Goal: Task Accomplishment & Management: Use online tool/utility

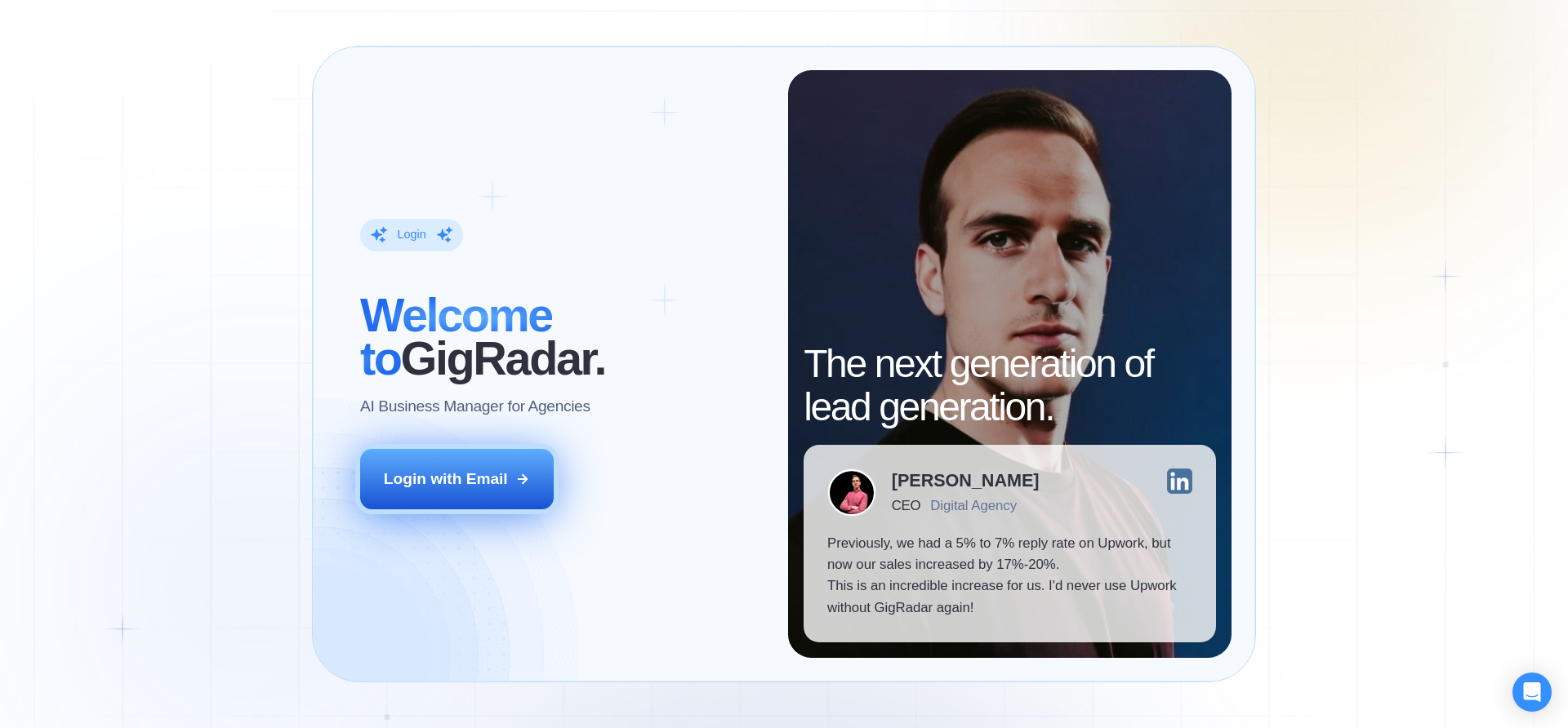
click at [484, 462] on button "Login with Email" at bounding box center [457, 479] width 194 height 60
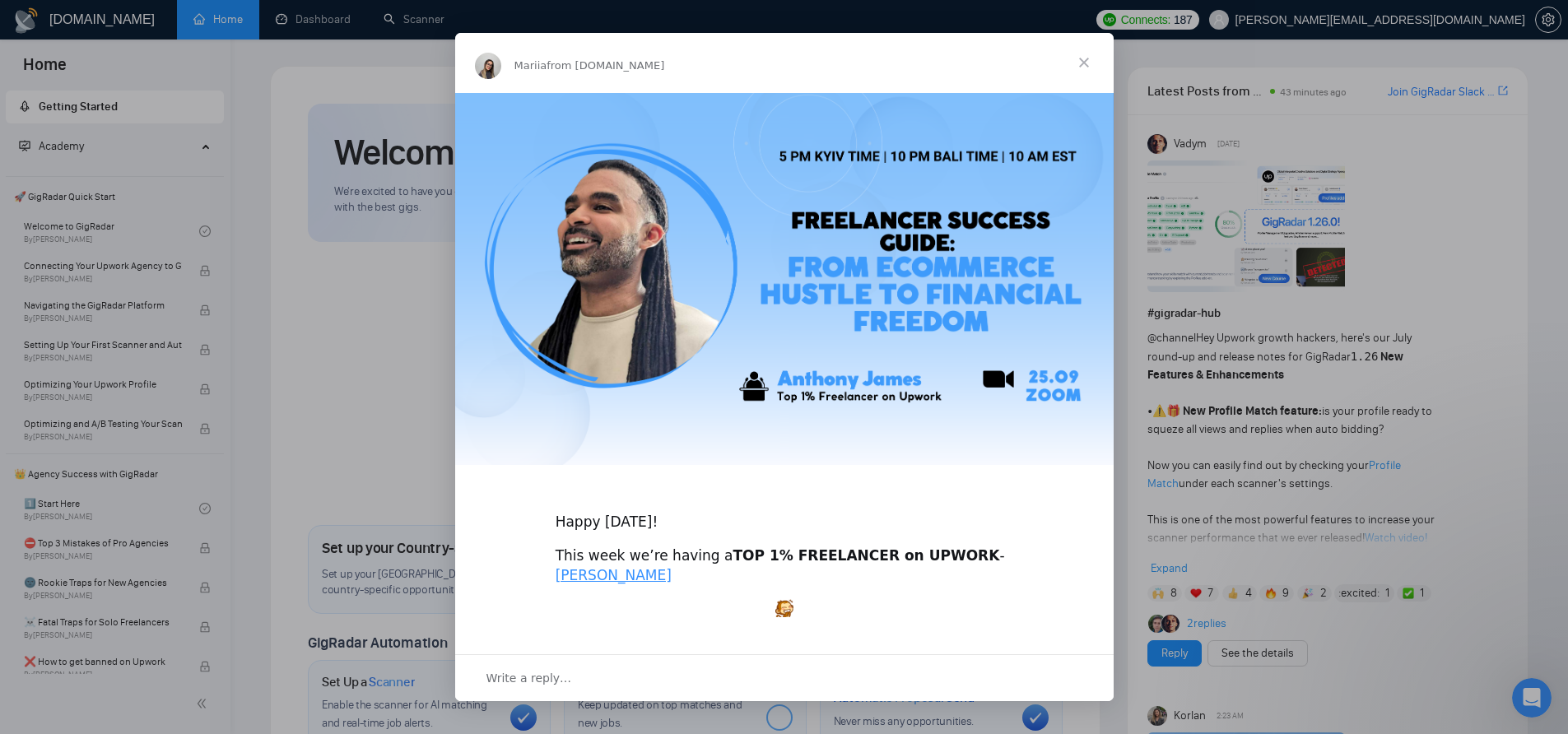
click at [1072, 62] on span "Close" at bounding box center [1083, 62] width 59 height 59
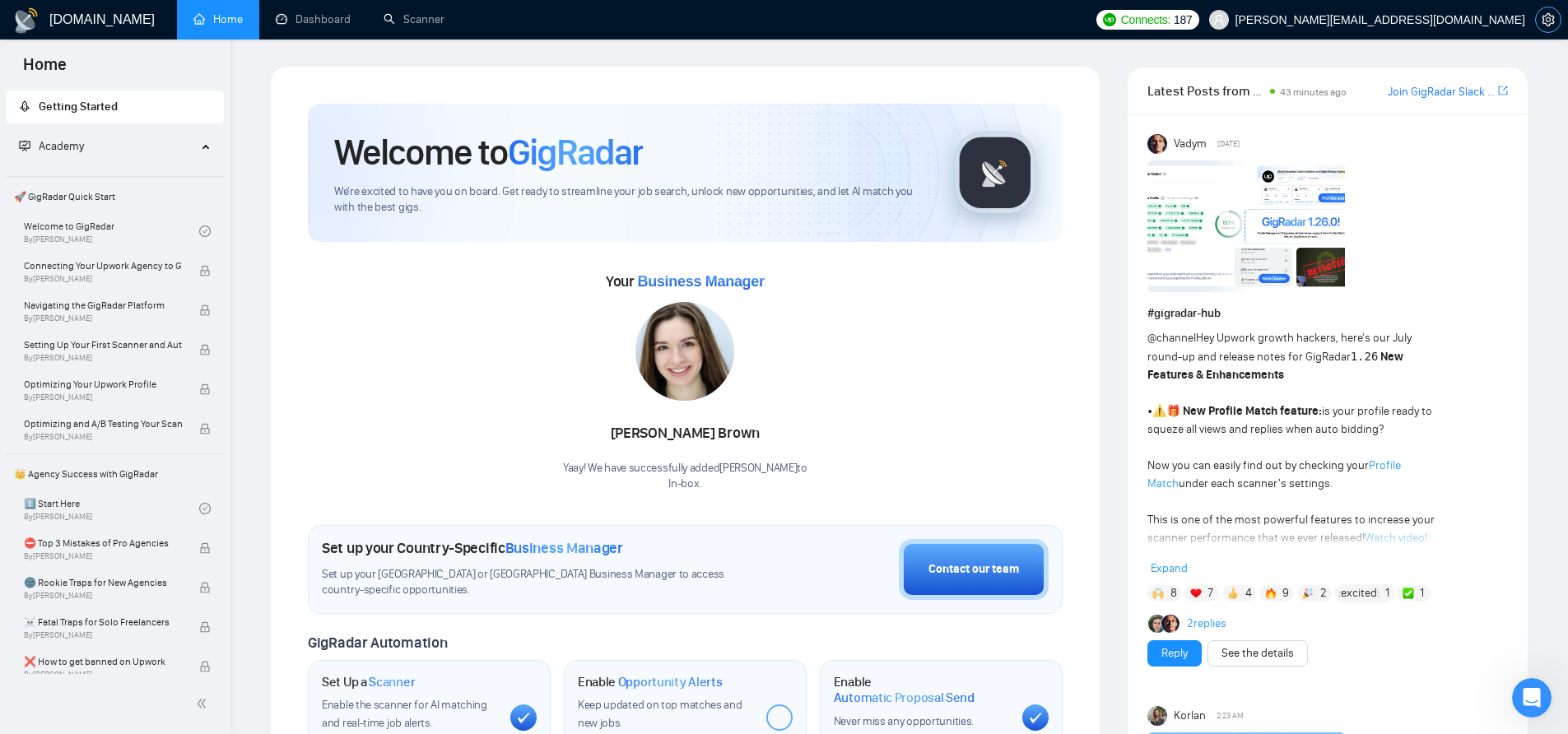
click at [1548, 21] on icon "setting" at bounding box center [1547, 20] width 12 height 13
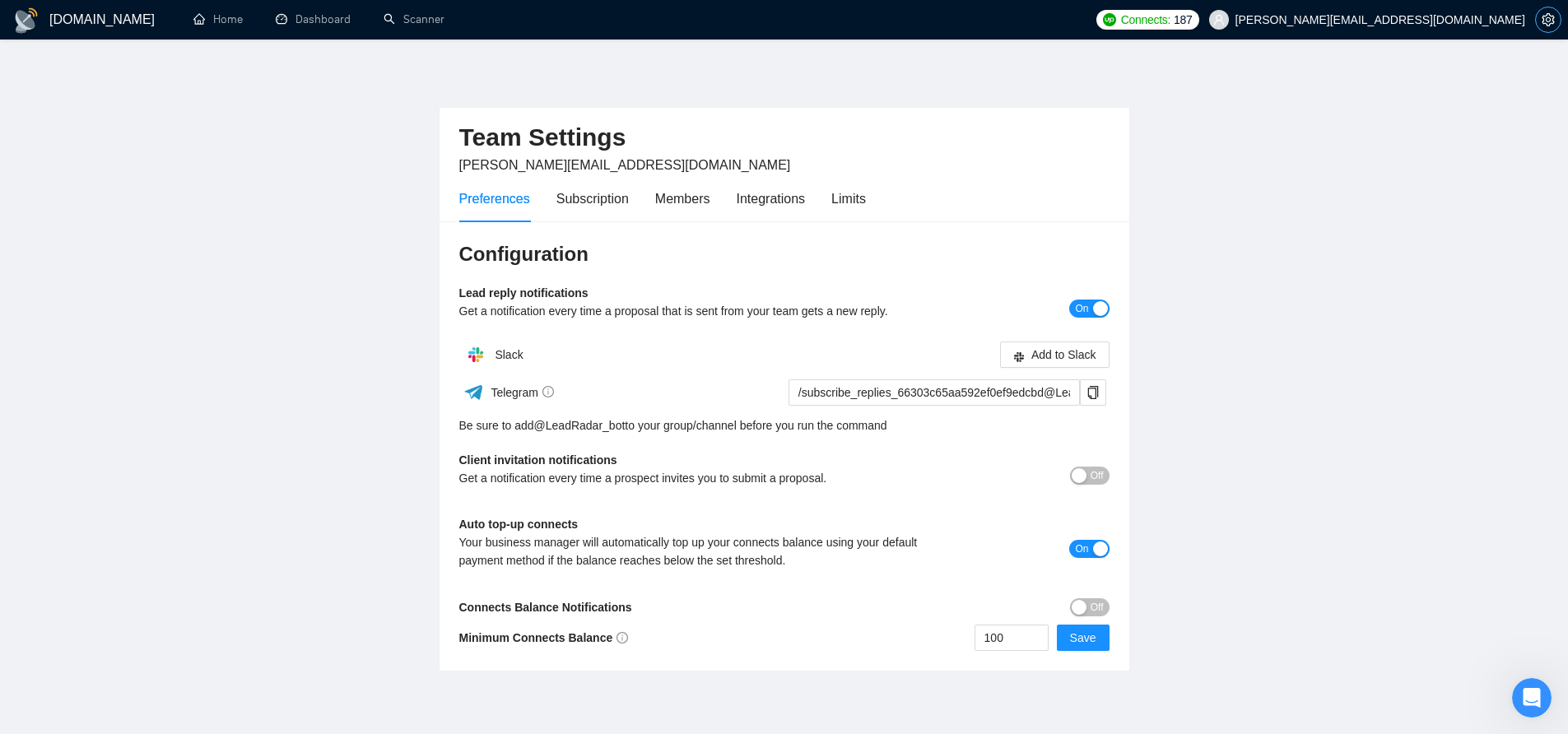
click at [1546, 20] on icon "setting" at bounding box center [1548, 20] width 13 height 13
click at [579, 201] on div "Subscription" at bounding box center [592, 198] width 72 height 21
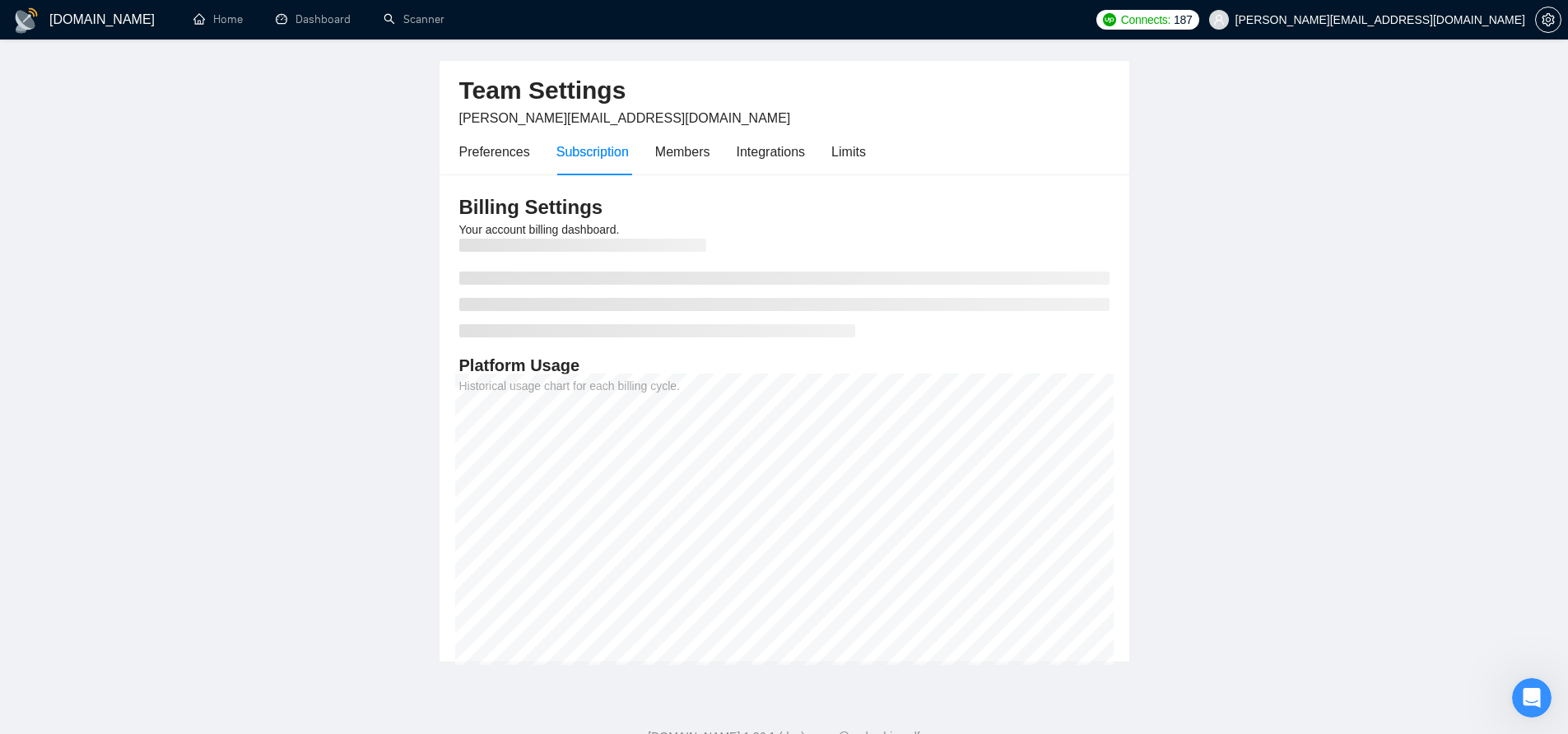
scroll to position [49, 0]
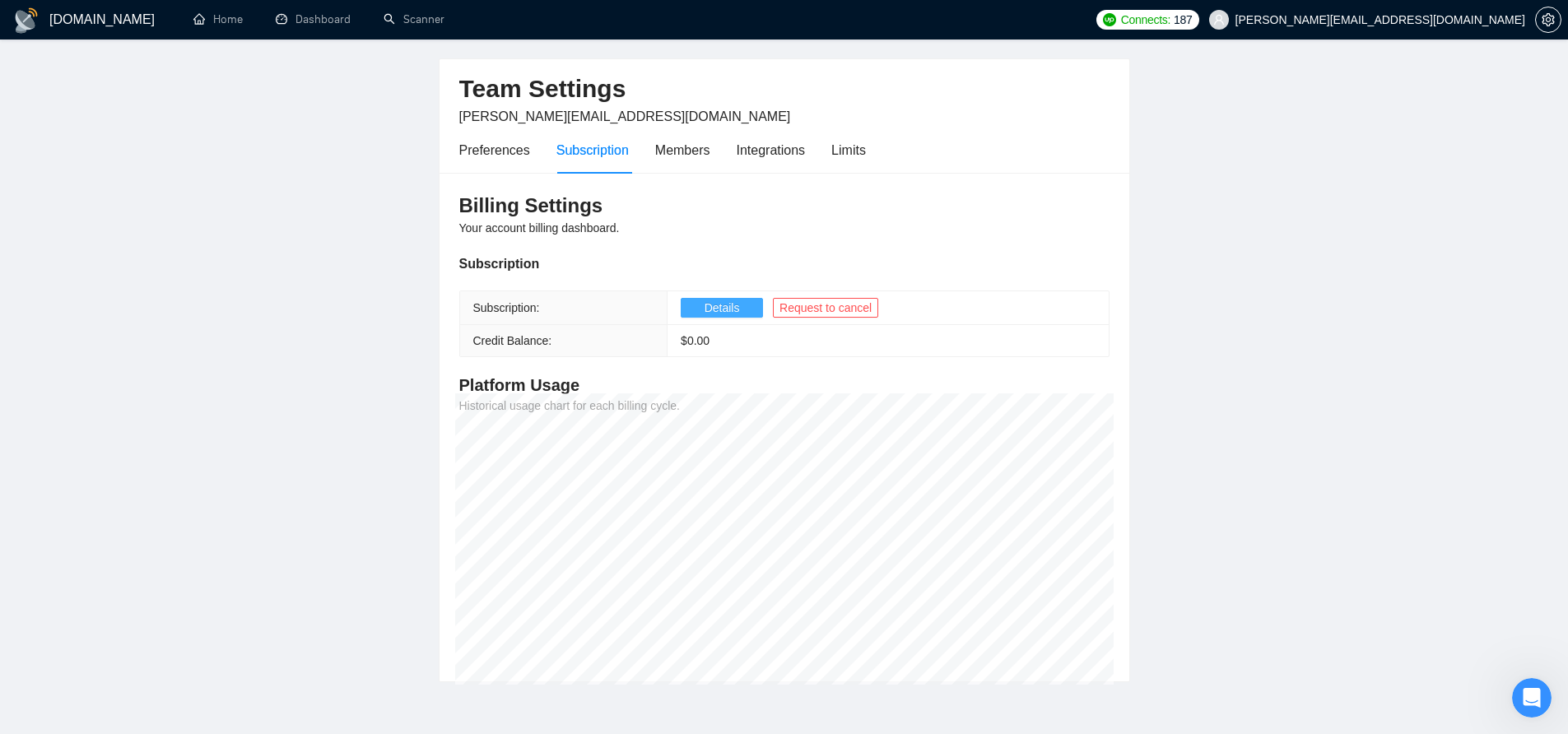
click at [736, 305] on span "Details" at bounding box center [723, 307] width 36 height 18
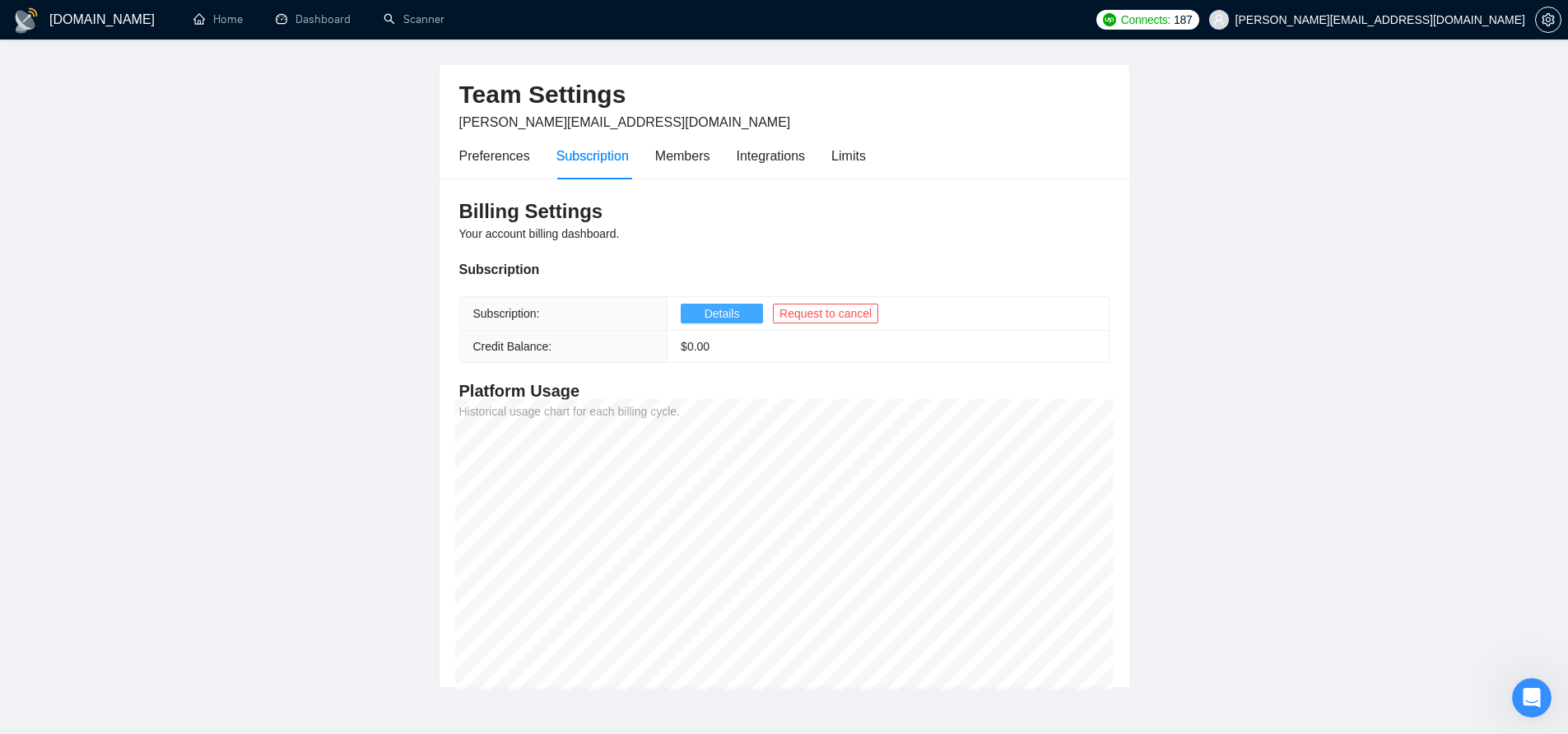
scroll to position [3, 0]
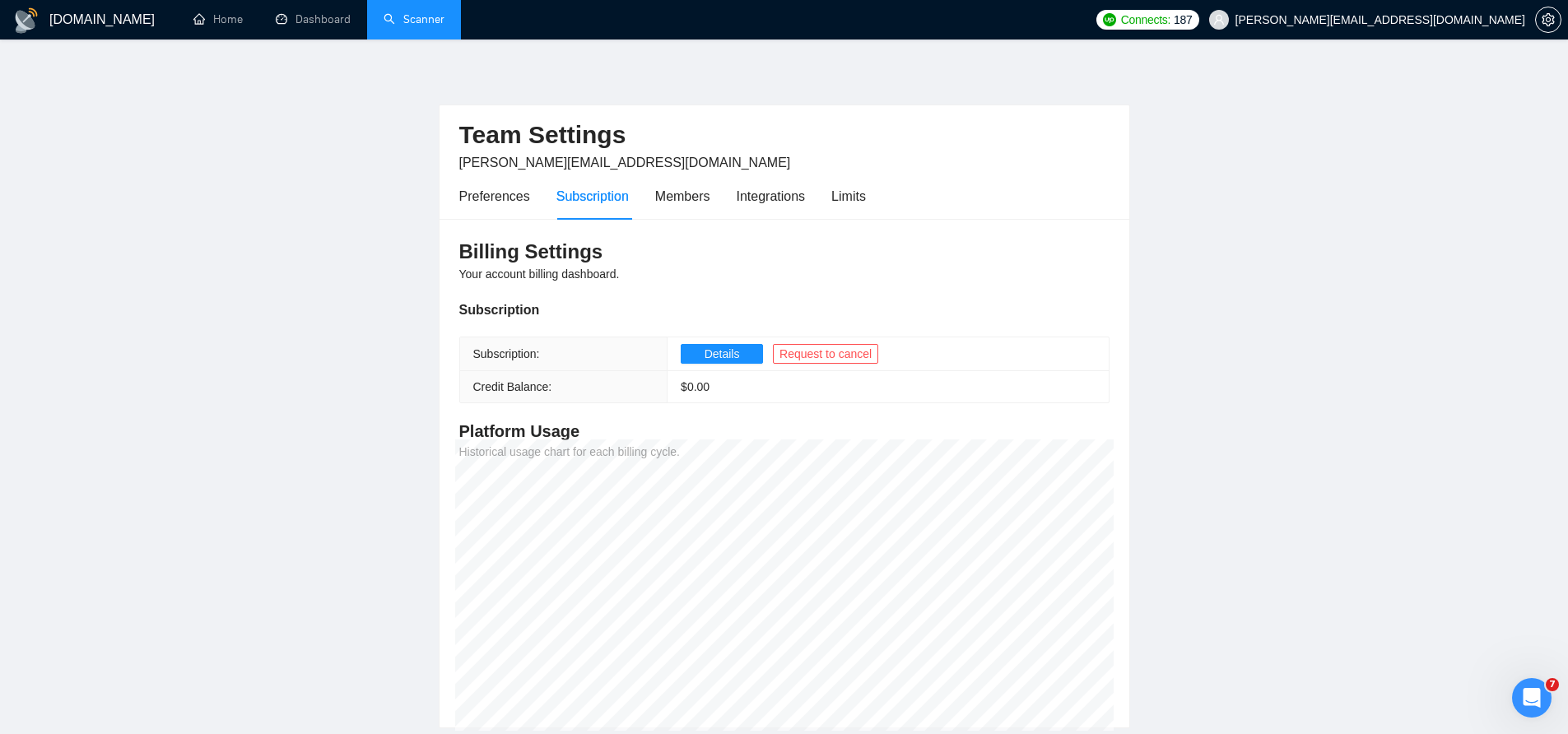
click at [428, 17] on link "Scanner" at bounding box center [414, 19] width 61 height 14
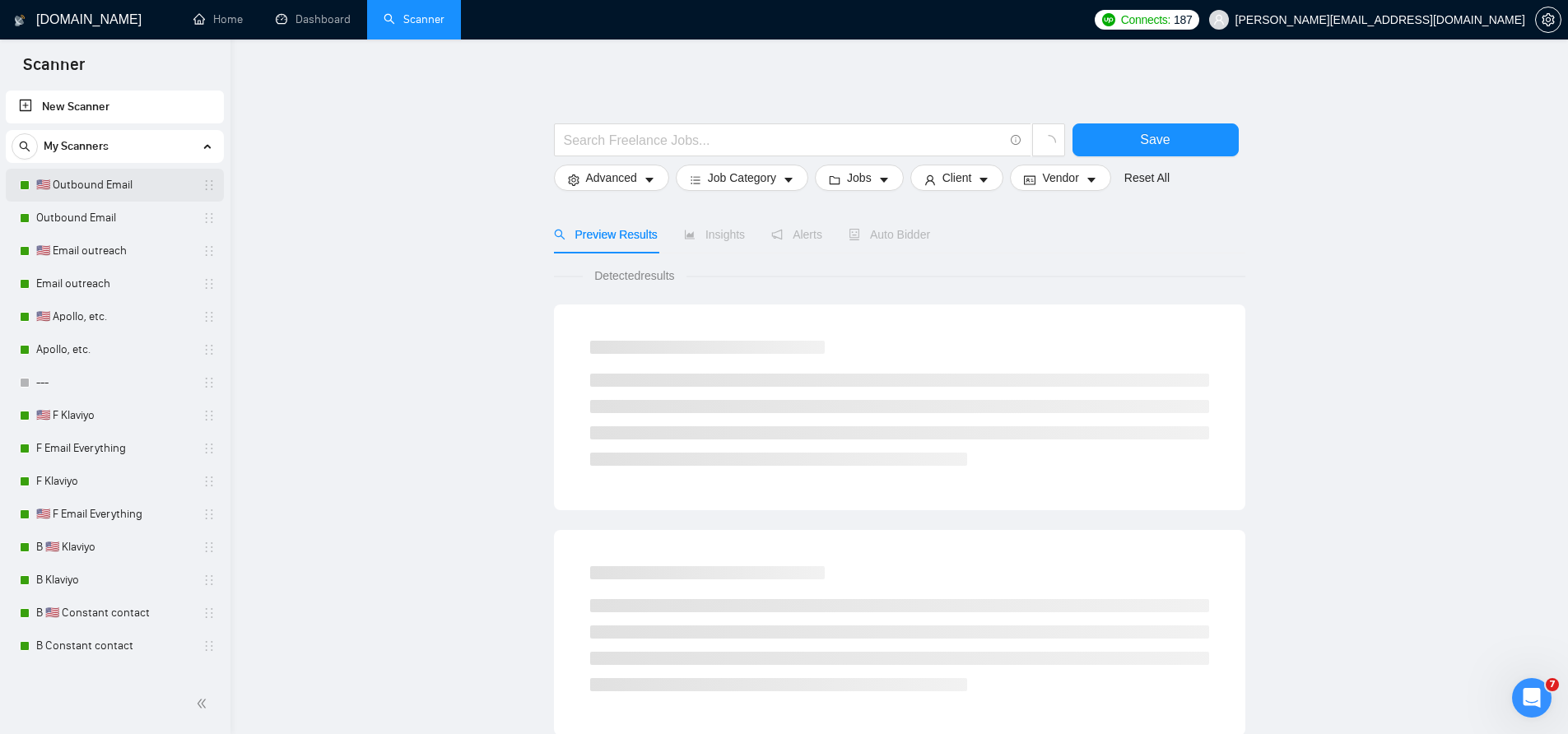
click at [93, 193] on link "🇺🇸 Outbound Email" at bounding box center [114, 184] width 156 height 33
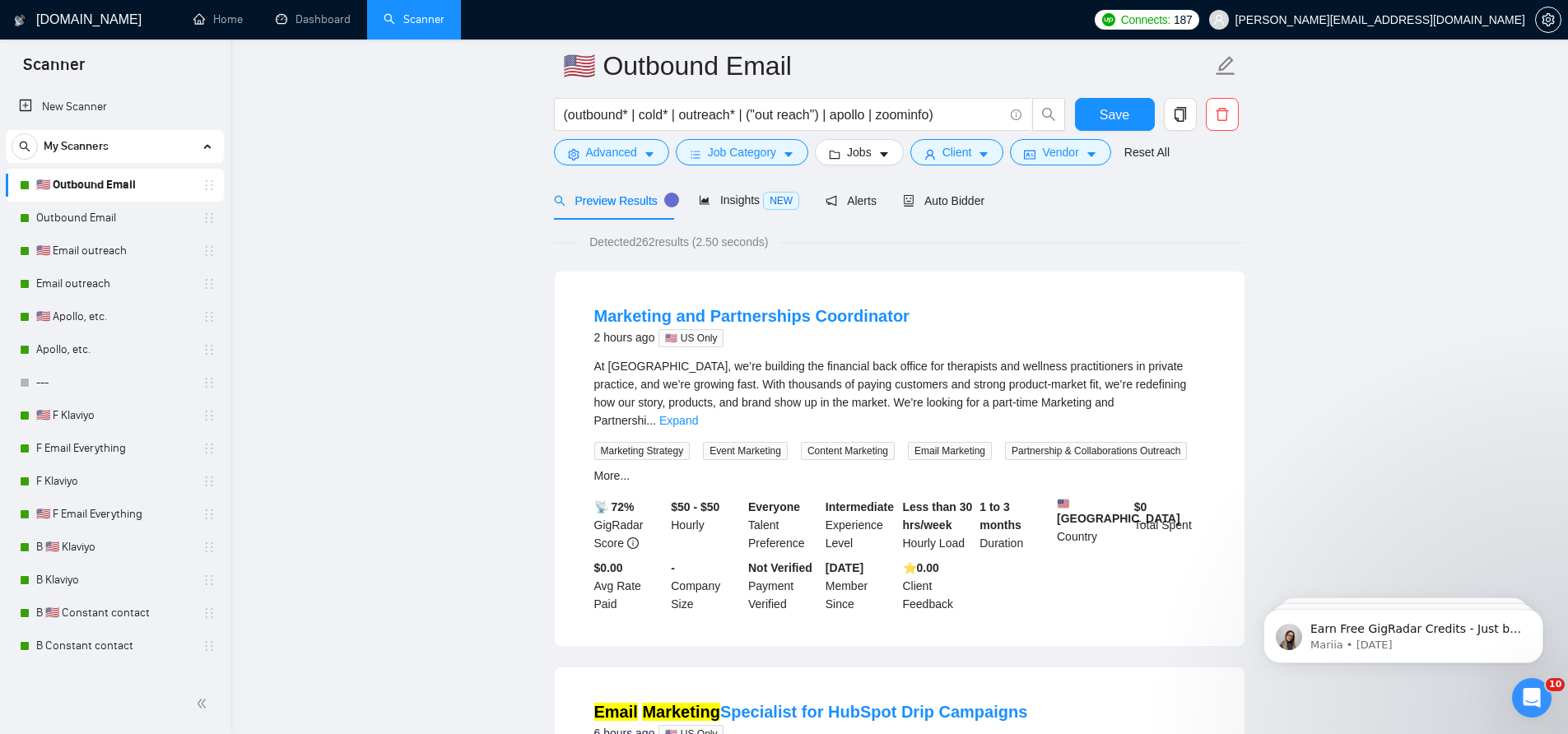
scroll to position [75, 0]
drag, startPoint x: 974, startPoint y: 206, endPoint x: 974, endPoint y: 217, distance: 11.0
click at [974, 206] on div "Auto Bidder" at bounding box center [944, 198] width 81 height 18
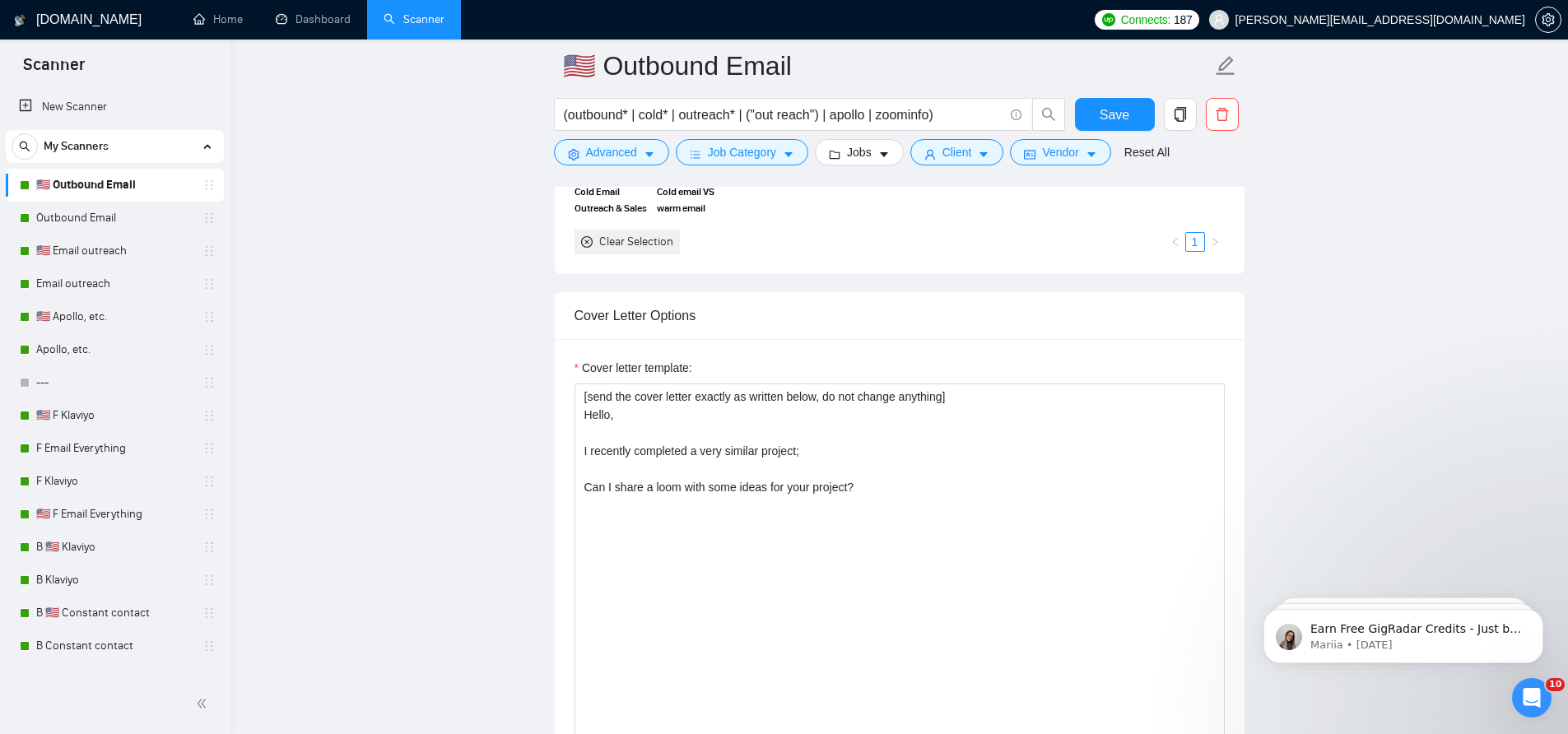
scroll to position [1795, 0]
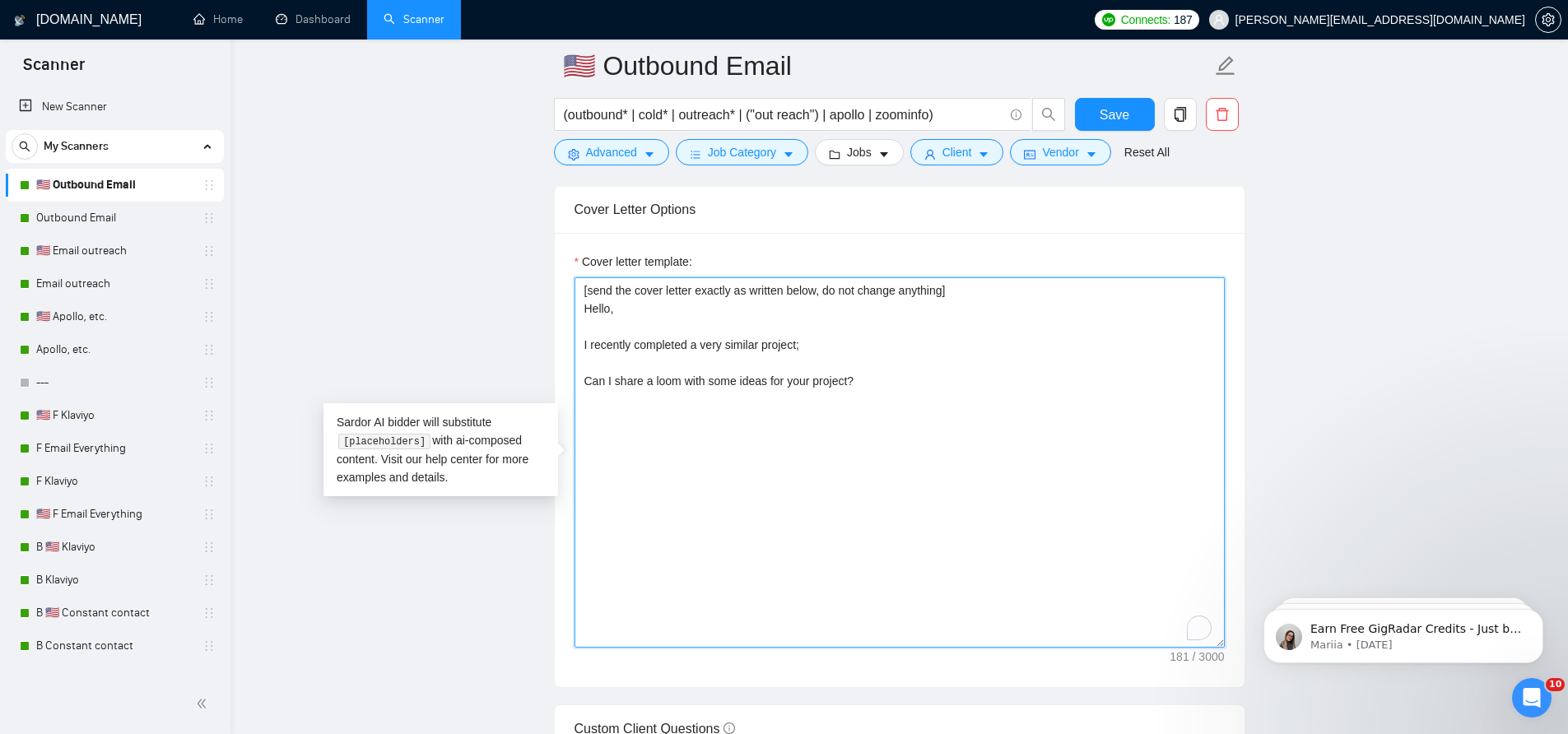
drag, startPoint x: 882, startPoint y: 389, endPoint x: 577, endPoint y: 292, distance: 320.1
click at [577, 292] on textarea "[send the cover letter exactly as written below, do not change anything] Hello,…" at bounding box center [900, 462] width 651 height 371
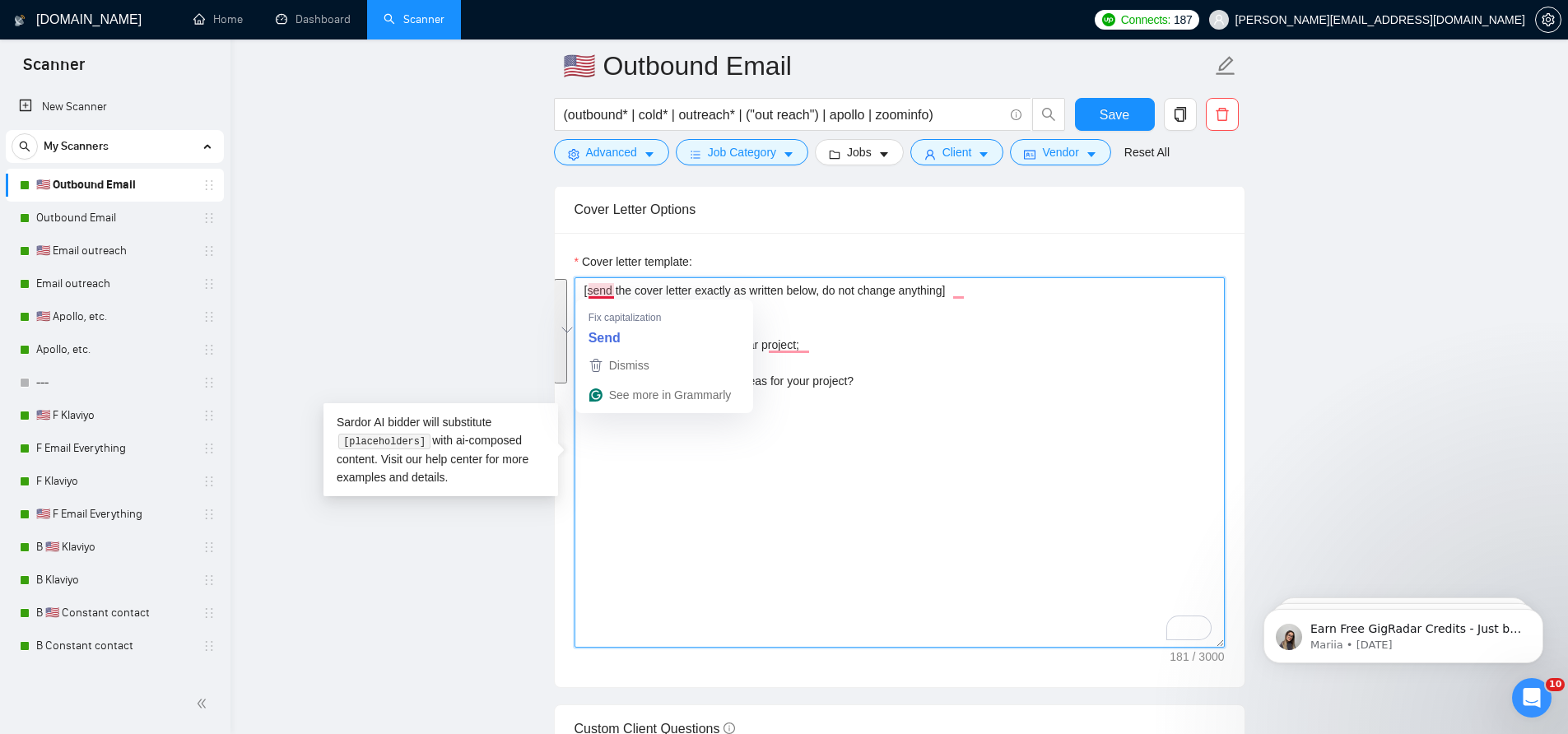
drag, startPoint x: 897, startPoint y: 386, endPoint x: 589, endPoint y: 284, distance: 324.5
click at [589, 284] on textarea "[send the cover letter exactly as written below, do not change anything] Hello,…" at bounding box center [900, 462] width 651 height 371
click at [850, 314] on textarea "[send the cover letter exactly as written below, do not change anything] Hello,…" at bounding box center [900, 462] width 651 height 371
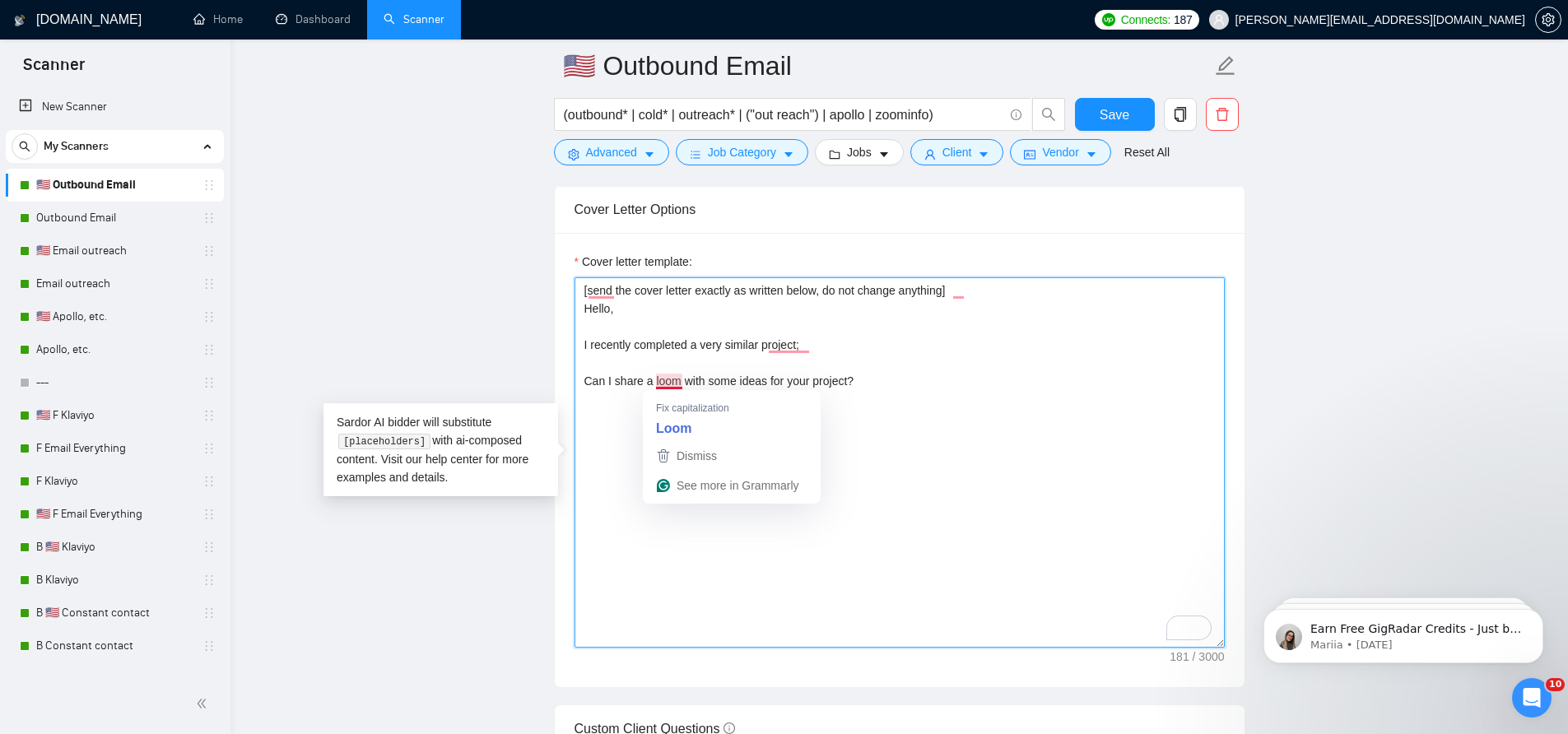
click at [858, 385] on textarea "[send the cover letter exactly as written below, do not change anything] Hello,…" at bounding box center [900, 462] width 651 height 371
drag, startPoint x: 916, startPoint y: 379, endPoint x: 583, endPoint y: 313, distance: 339.5
click at [583, 313] on textarea "[send the cover letter exactly as written below, do not change anything] Hello,…" at bounding box center [900, 462] width 651 height 371
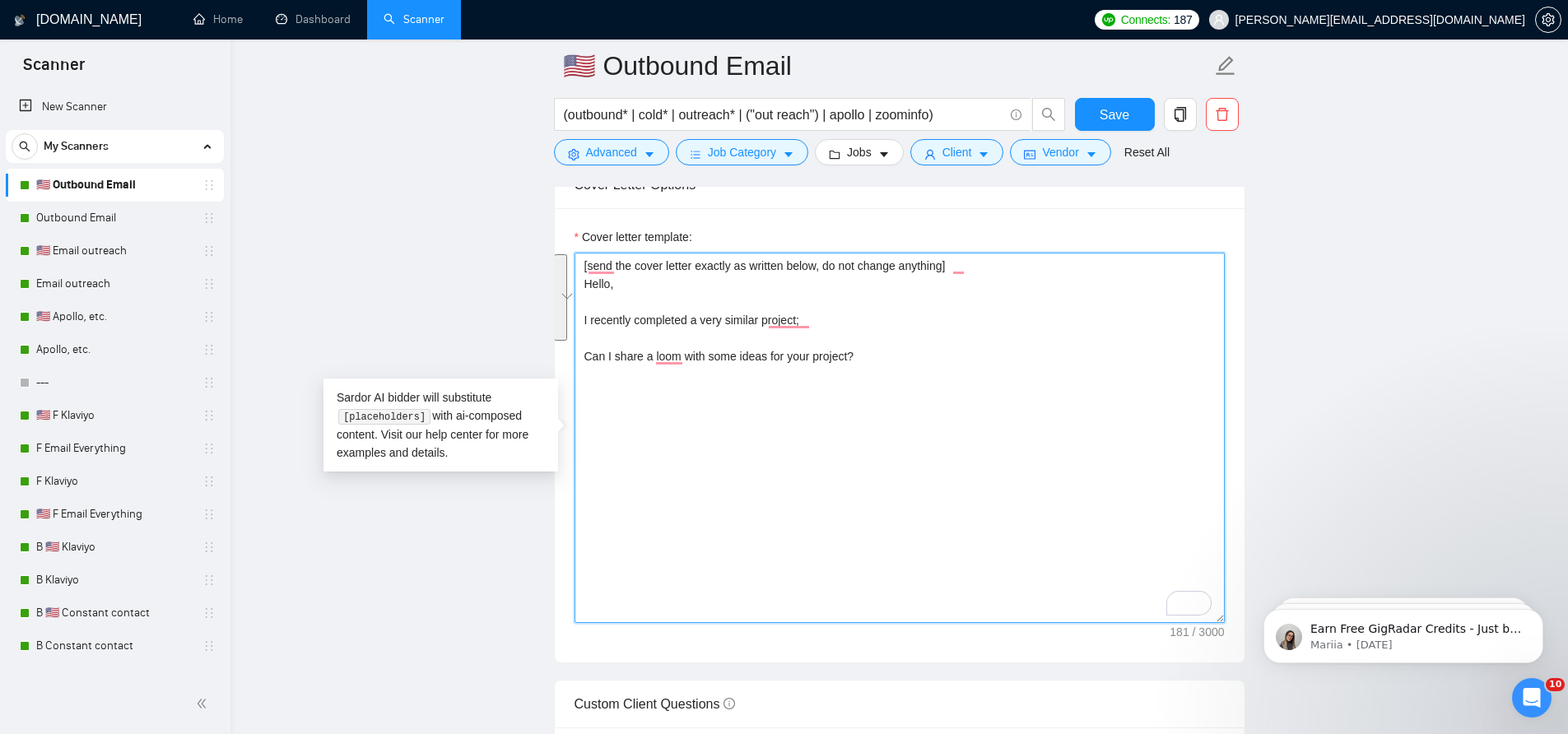
scroll to position [1822, 0]
click at [828, 448] on textarea "[send the cover letter exactly as written below, do not change anything] Hello,…" at bounding box center [900, 435] width 651 height 371
click at [851, 398] on textarea "[send the cover letter exactly as written below, do not change anything] Hello,…" at bounding box center [900, 435] width 651 height 371
drag, startPoint x: 883, startPoint y: 365, endPoint x: 579, endPoint y: 281, distance: 315.4
click at [579, 281] on div "Cover Letter Options Cover letter template: [send the cover letter exactly as w…" at bounding box center [900, 409] width 692 height 503
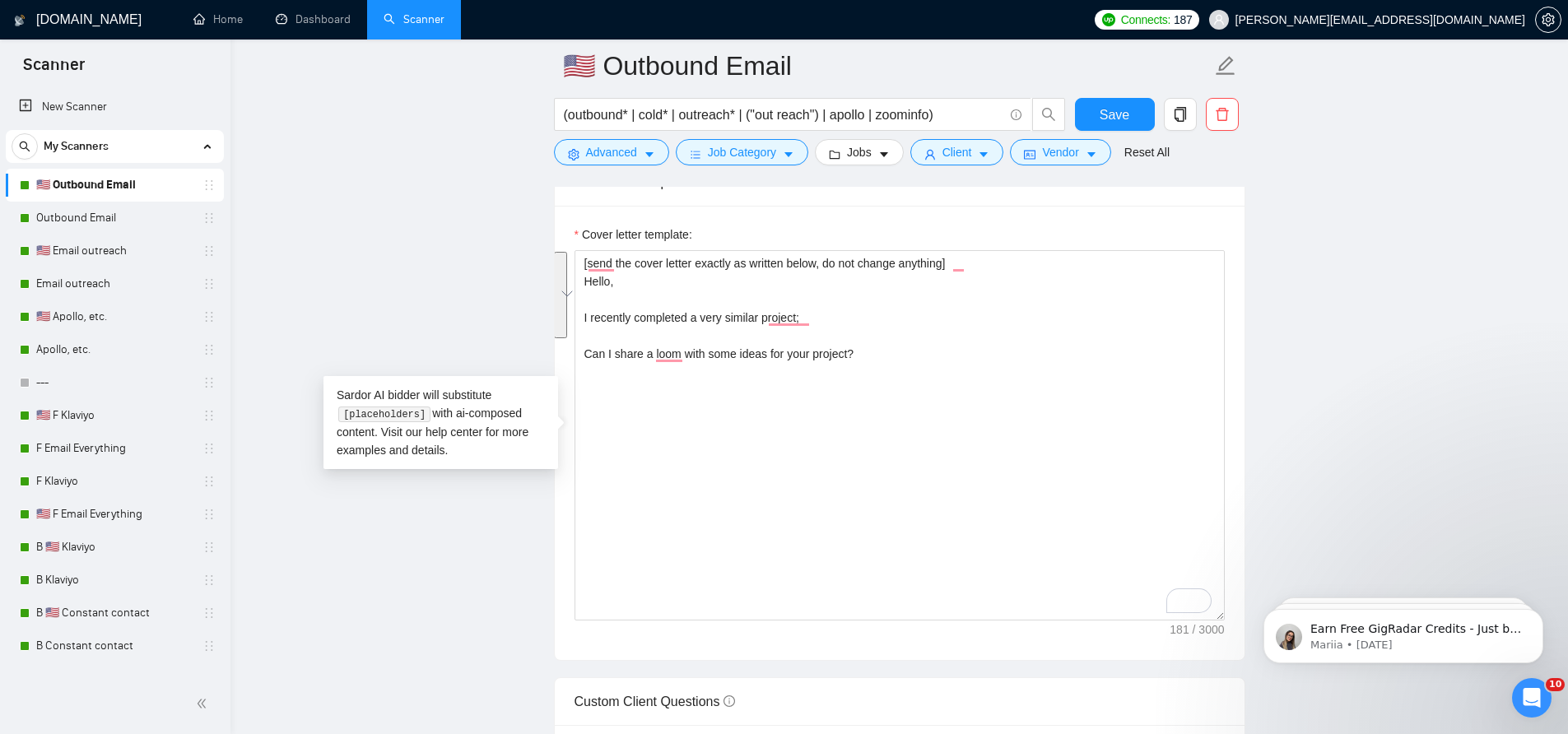
click at [388, 234] on main "🇺🇸 Outbound Email (outbound* | cold* | outreach* | ("out reach") | apollo | zoo…" at bounding box center [899, 579] width 1285 height 4671
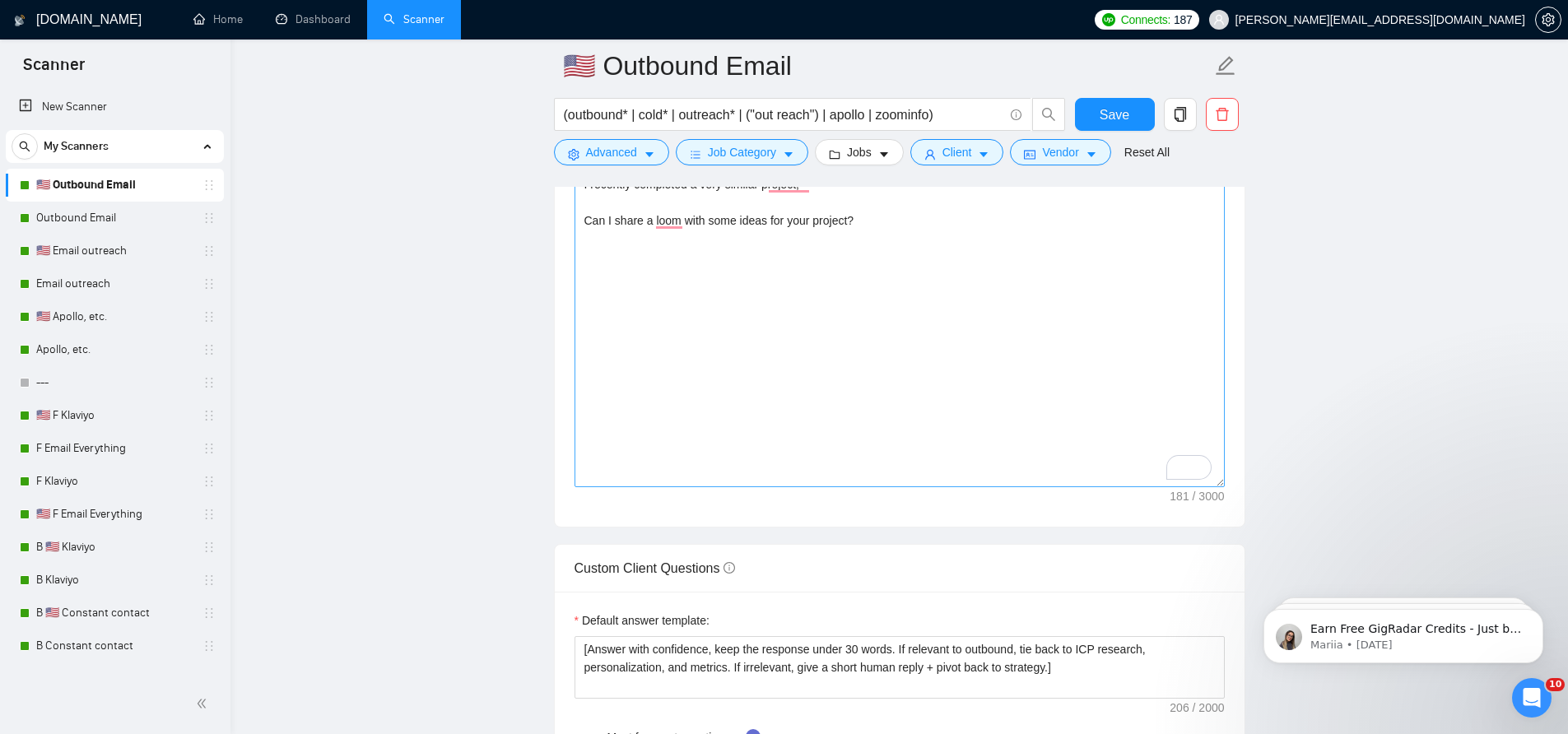
scroll to position [1975, 0]
